Goal: Task Accomplishment & Management: Manage account settings

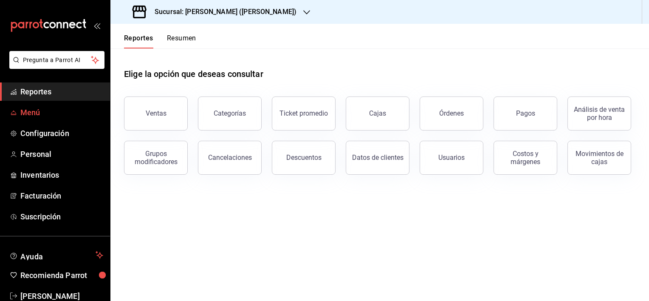
click at [39, 113] on span "Menú" at bounding box center [61, 112] width 83 height 11
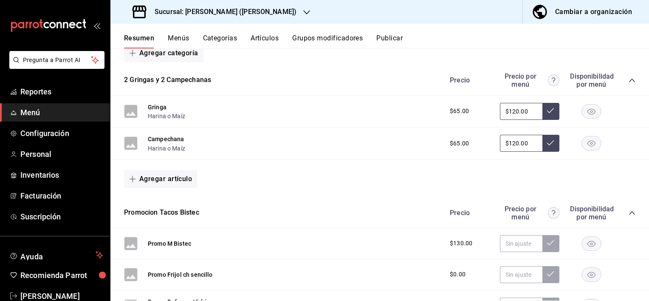
scroll to position [125, 0]
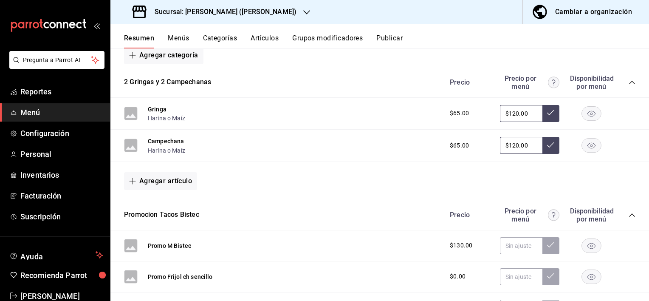
click at [273, 38] on button "Artículos" at bounding box center [264, 41] width 28 height 14
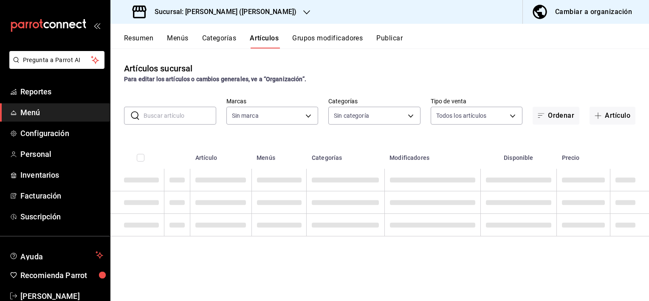
type input "52a66092-6536-4d9d-a000-afdfc84389a2"
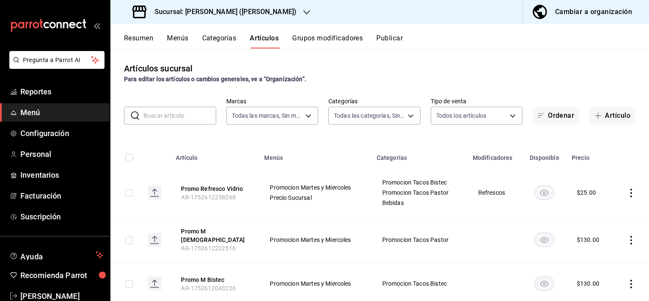
type input "e48c0d05-ed0f-4dd7-92d9-f45805aa4901,7ded185d-756f-4a2e-b091-8553c47de118,0dd4f…"
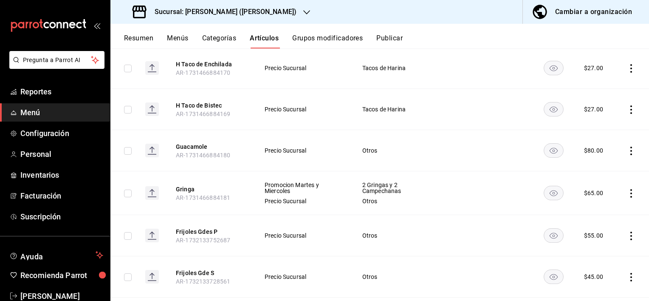
scroll to position [2217, 0]
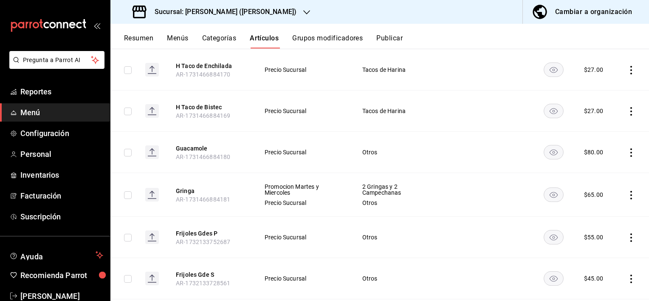
click at [630, 191] on icon "actions" at bounding box center [631, 195] width 2 height 8
click at [603, 192] on span "Editar" at bounding box center [599, 194] width 22 height 9
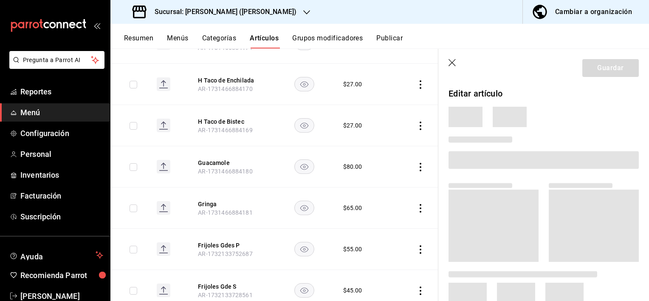
scroll to position [2204, 0]
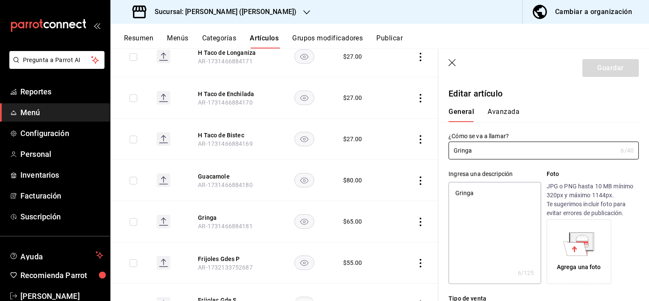
type textarea "x"
type input "$65.00"
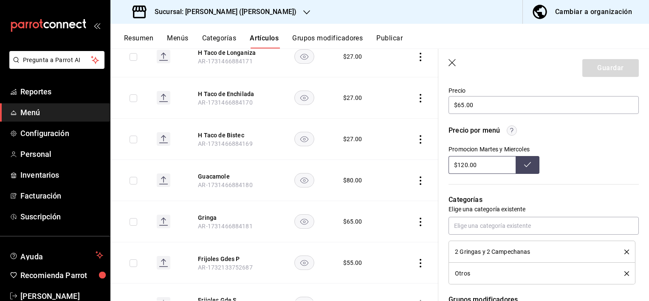
scroll to position [255, 0]
drag, startPoint x: 479, startPoint y: 163, endPoint x: 436, endPoint y: 169, distance: 43.2
click at [436, 169] on main "Artículos sucursal Para editar los artículos o cambios generales, ve a “Organiz…" at bounding box center [379, 174] width 538 height 252
click at [524, 166] on icon at bounding box center [527, 163] width 7 height 7
type input "$60.00"
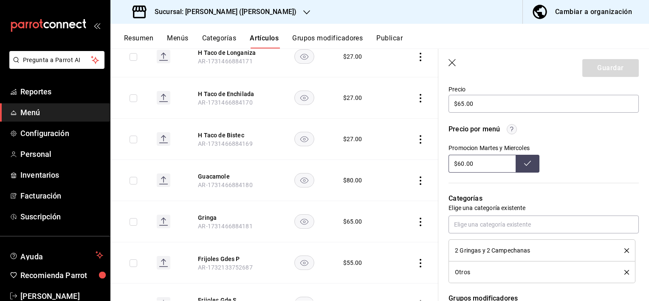
click at [530, 160] on button at bounding box center [527, 164] width 24 height 18
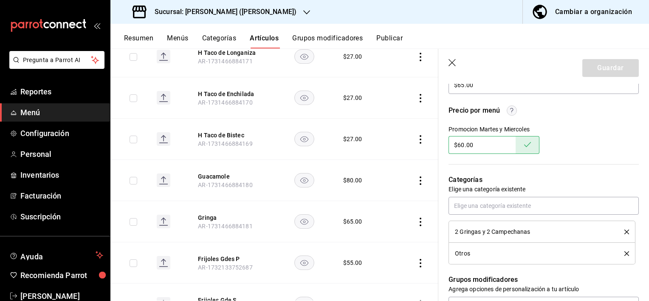
scroll to position [273, 0]
click at [525, 142] on icon at bounding box center [527, 144] width 7 height 7
click at [450, 62] on icon "button" at bounding box center [452, 63] width 8 height 8
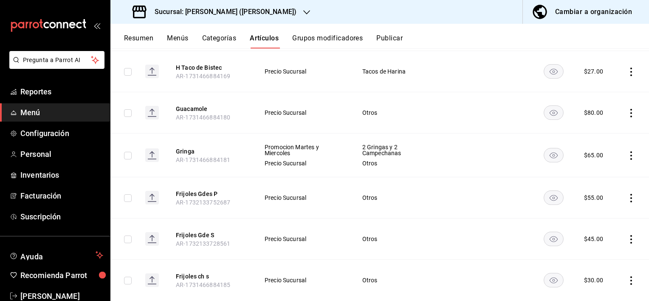
click at [590, 9] on div "Cambiar a organización" at bounding box center [593, 12] width 77 height 12
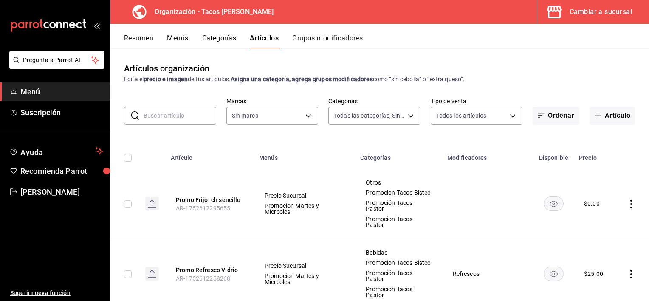
type input "d22a6c52-5071-401f-8aaa-a0863858fbbf,5fc86221-2332-41d6-9334-d6306fcc2f03,66086…"
type input "a4306b4b-efe8-405a-a28c-1f0e8c934e06"
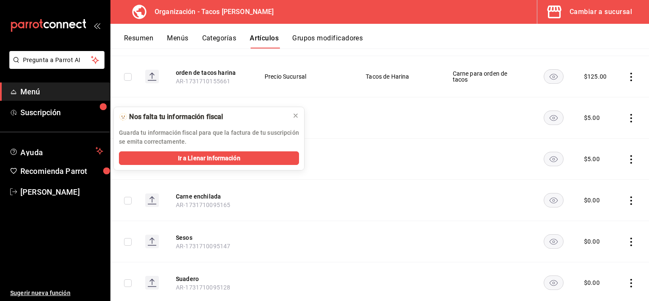
scroll to position [1110, 0]
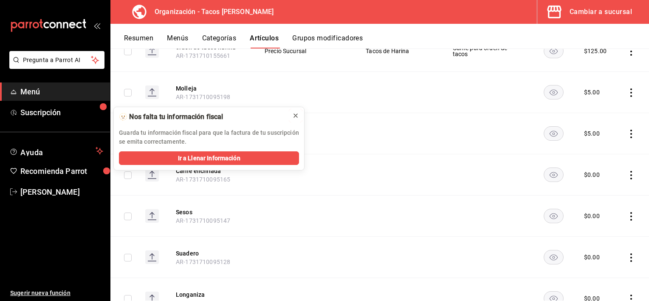
click at [295, 115] on icon at bounding box center [295, 115] width 7 height 7
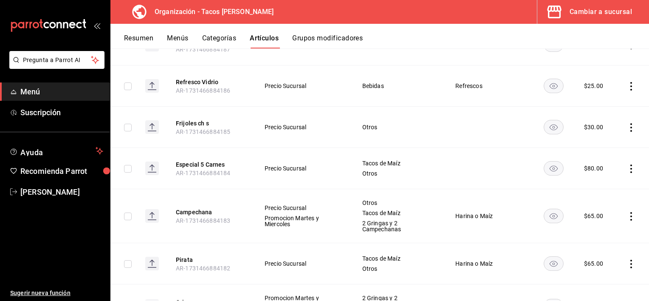
scroll to position [2032, 0]
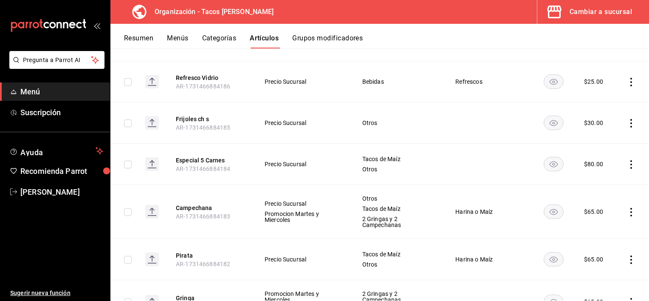
click at [627, 208] on icon "actions" at bounding box center [631, 212] width 8 height 8
click at [471, 168] on div at bounding box center [324, 150] width 649 height 301
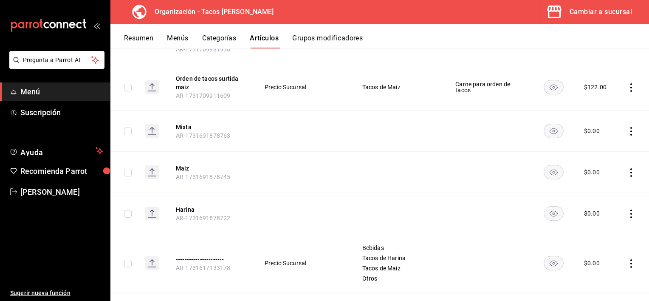
scroll to position [1522, 0]
